Goal: Check status: Check status

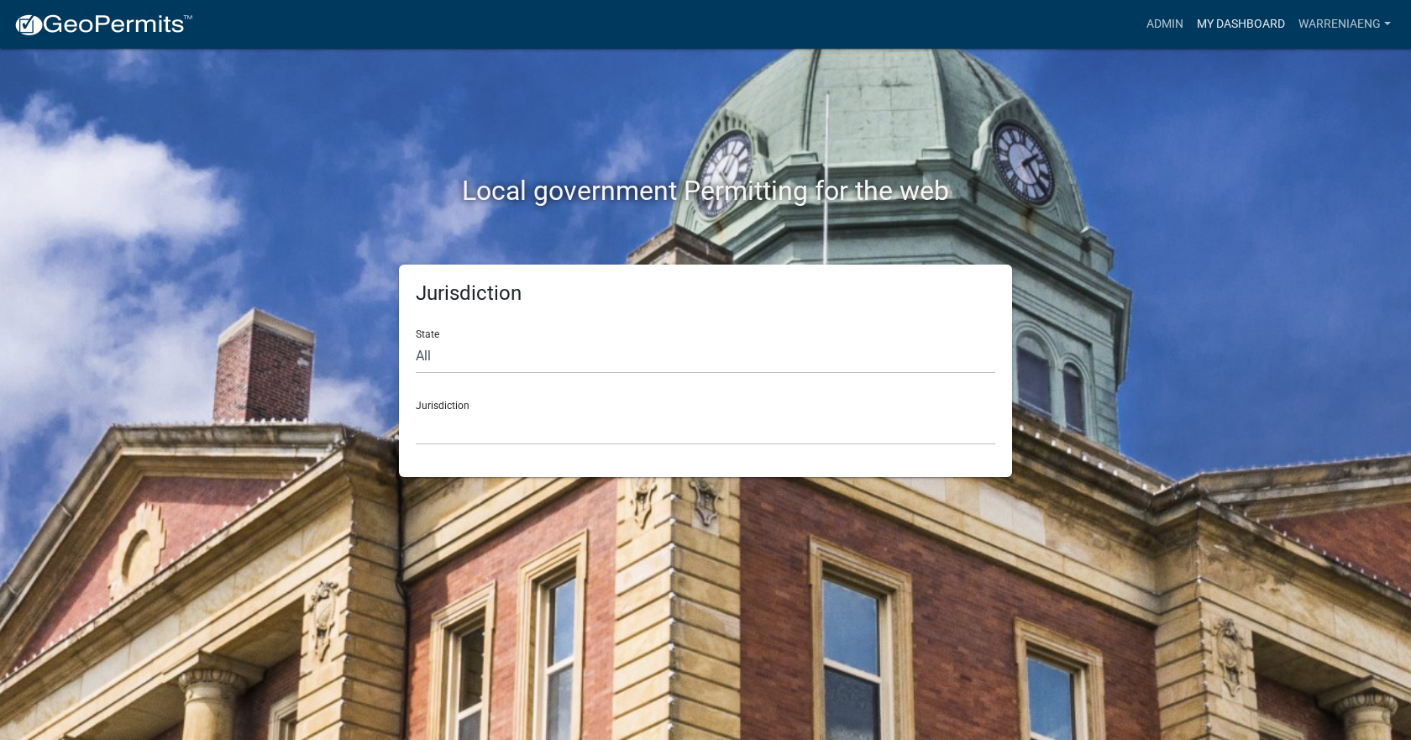
click at [1210, 31] on link "My Dashboard" at bounding box center [1241, 24] width 102 height 32
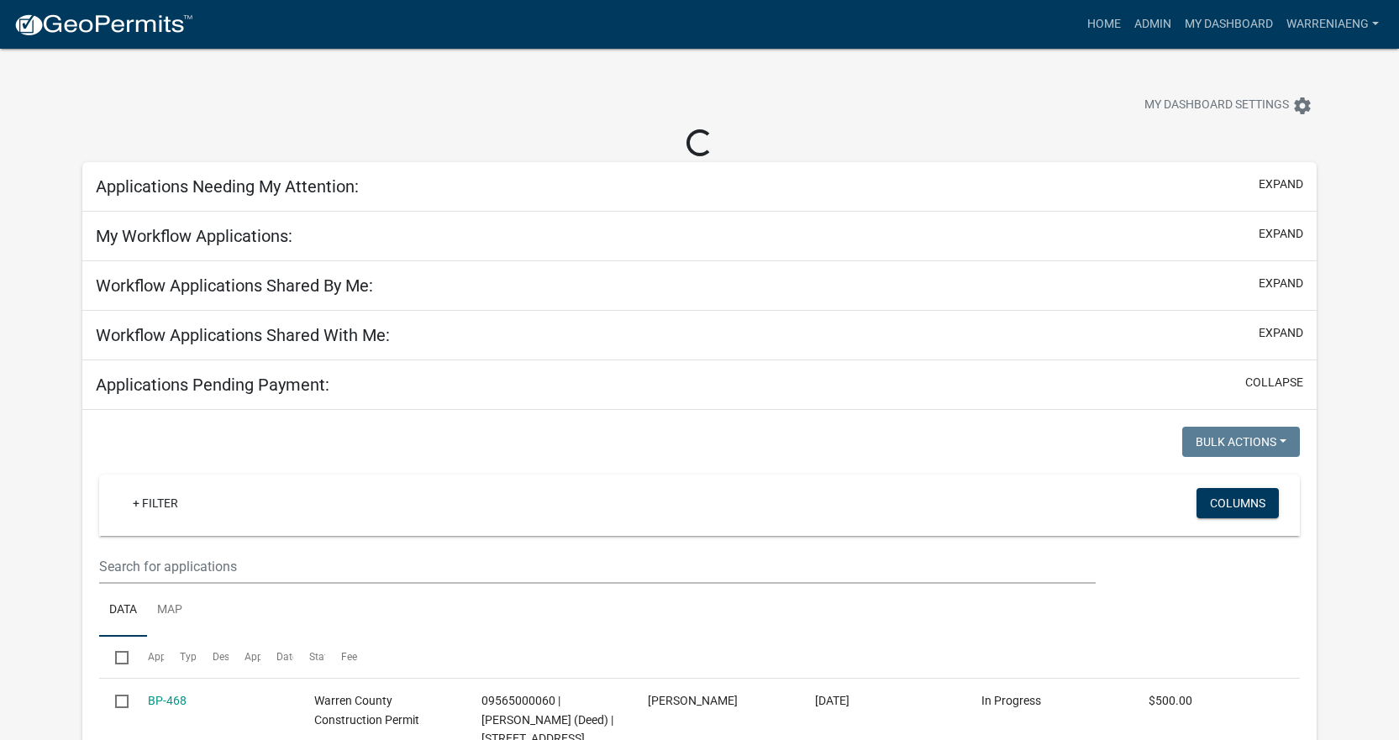
select select "3: 100"
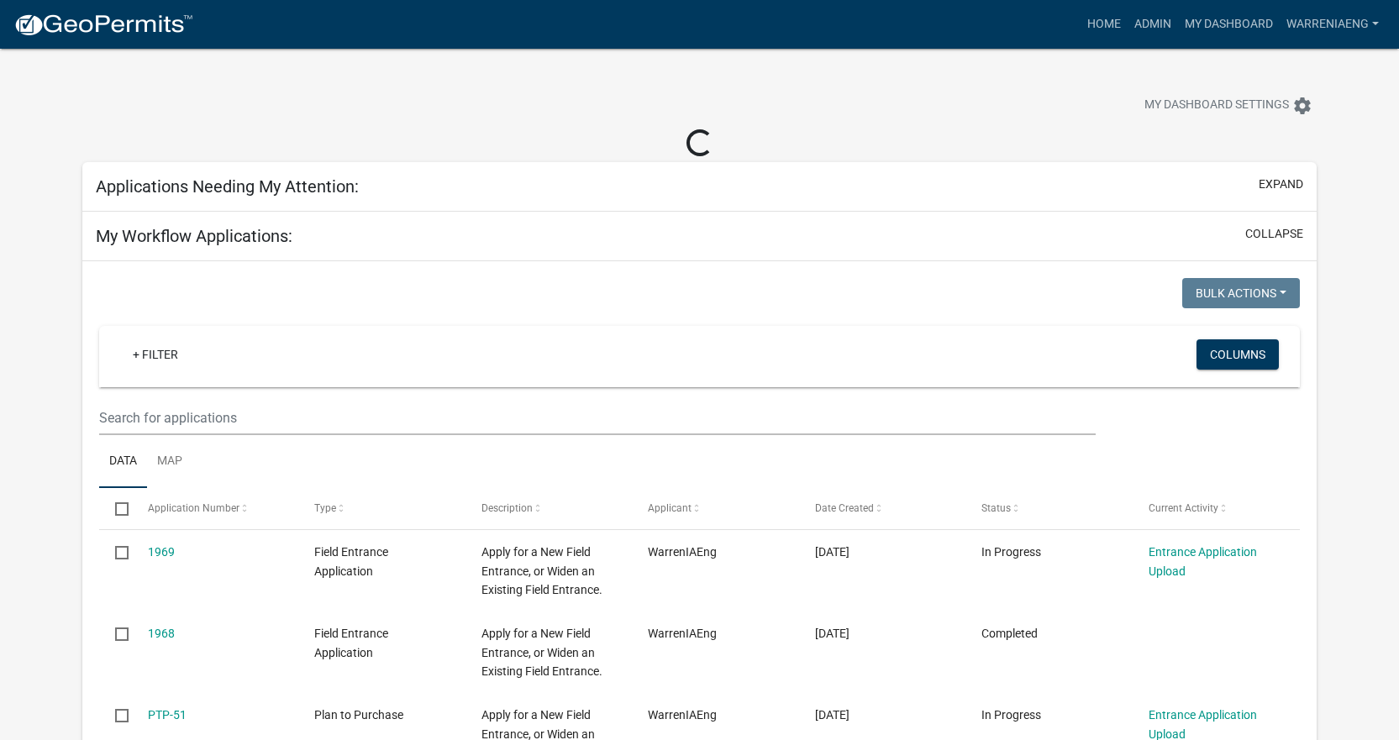
select select "2: 50"
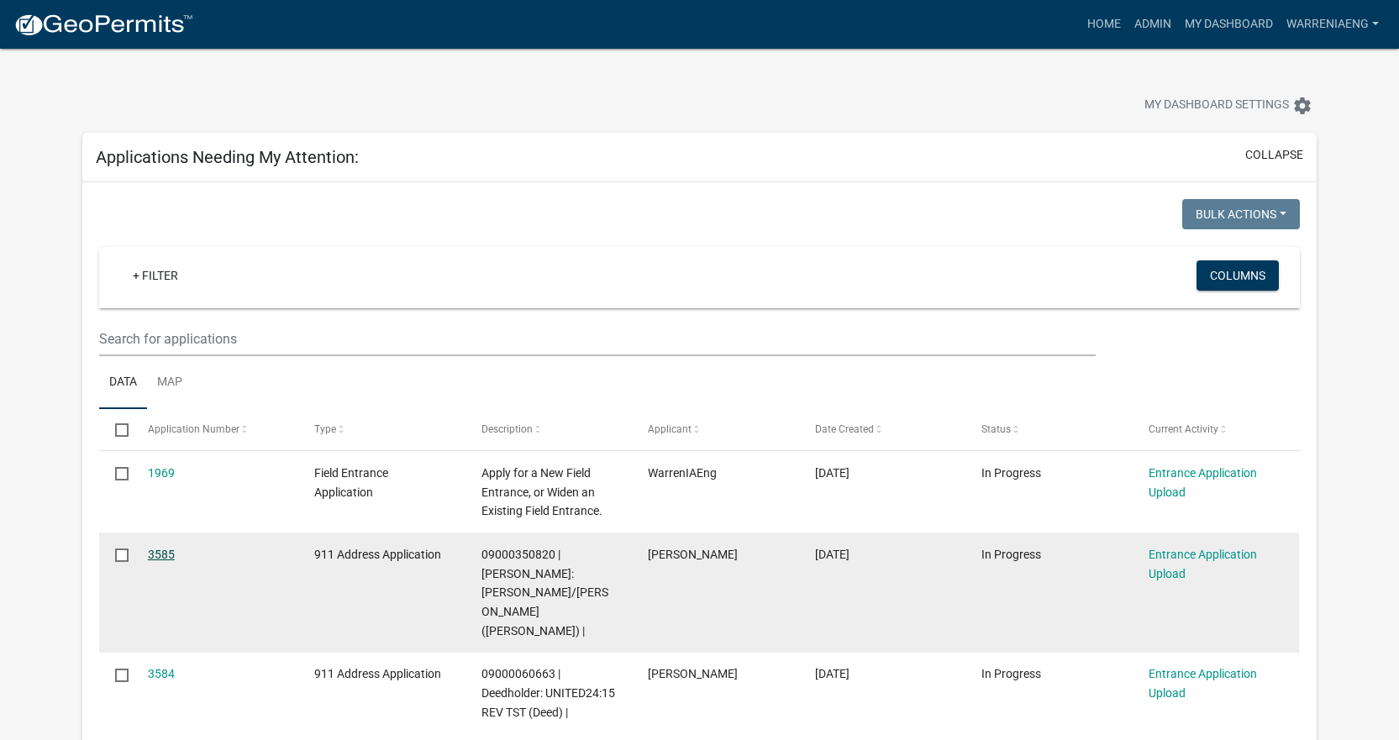
click at [169, 548] on link "3585" at bounding box center [161, 554] width 27 height 13
